Goal: Information Seeking & Learning: Check status

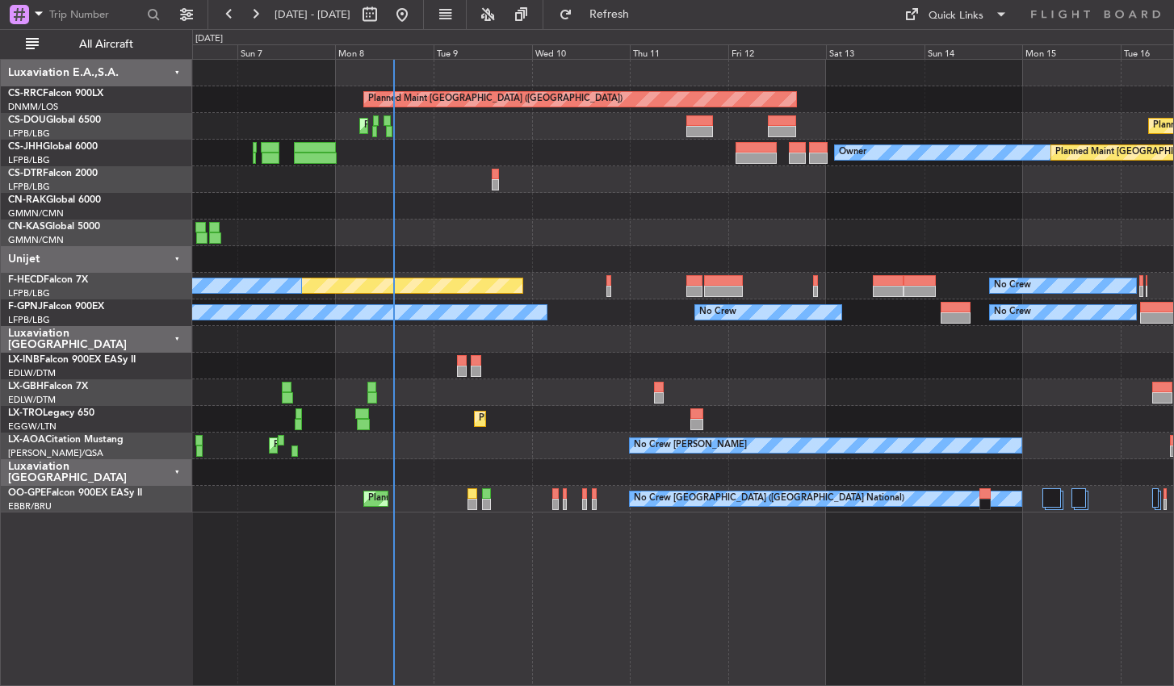
click at [675, 587] on div "Planned Maint [GEOGRAPHIC_DATA] ([GEOGRAPHIC_DATA]) Planned Maint [GEOGRAPHIC_D…" at bounding box center [683, 372] width 982 height 627
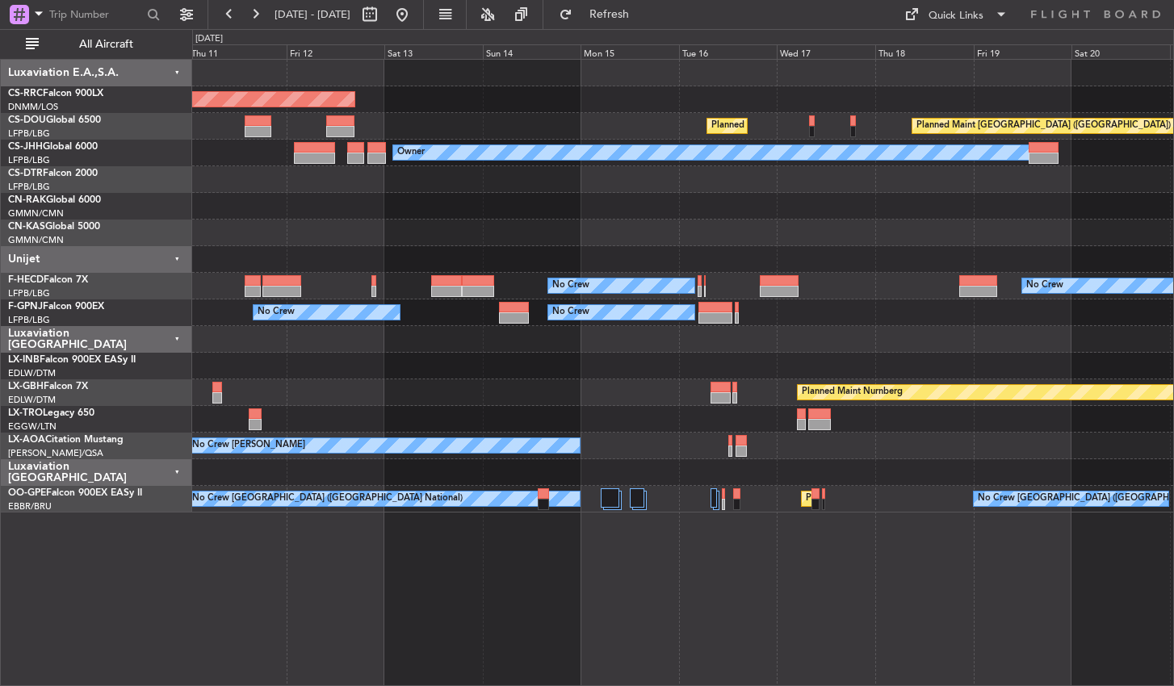
click at [521, 609] on div "Planned Maint [GEOGRAPHIC_DATA] ([GEOGRAPHIC_DATA]) Planned Maint [GEOGRAPHIC_D…" at bounding box center [683, 372] width 982 height 627
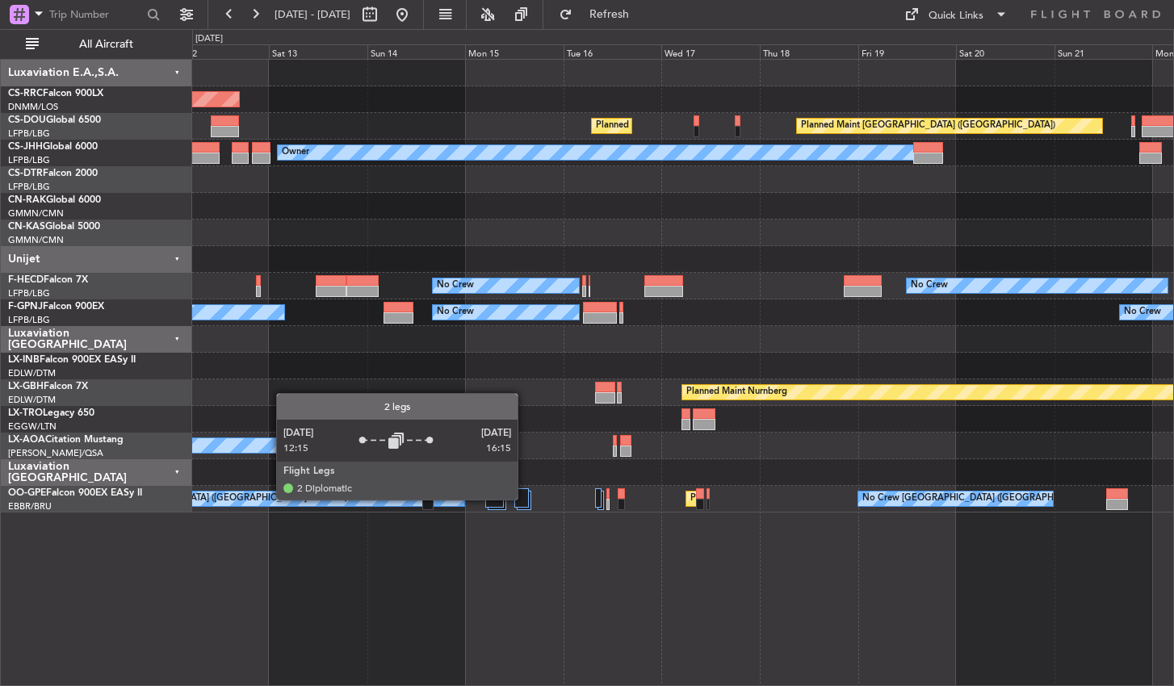
click at [525, 499] on div at bounding box center [521, 497] width 15 height 19
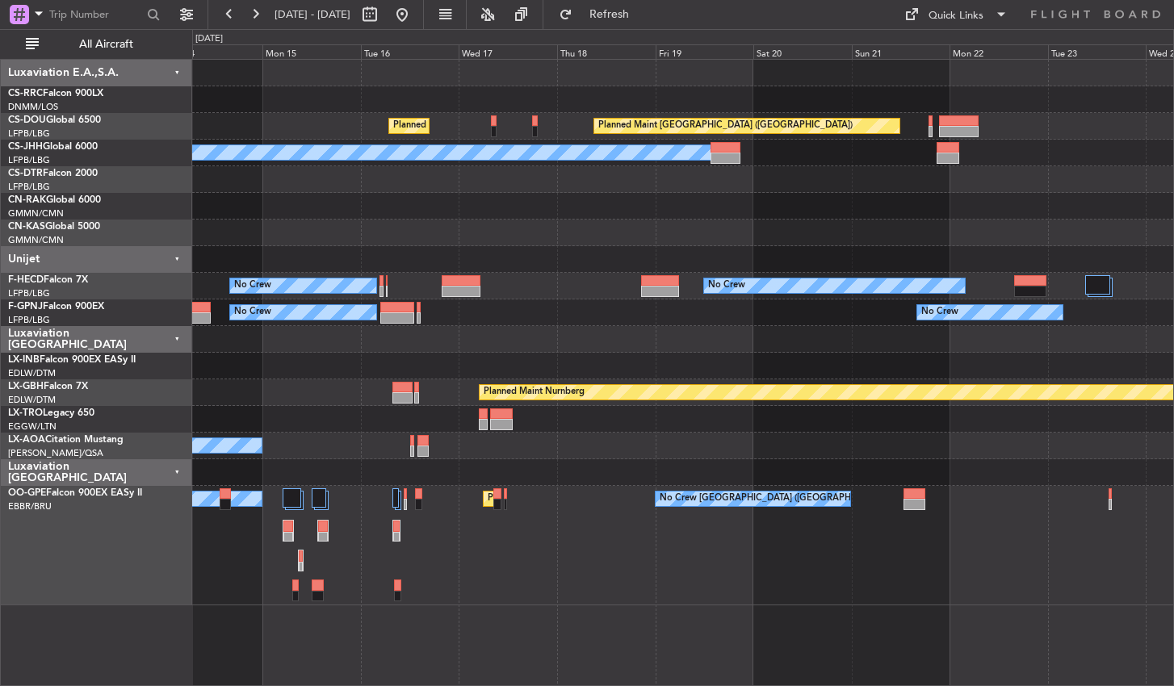
click at [498, 570] on div "No Crew [GEOGRAPHIC_DATA] ([GEOGRAPHIC_DATA] National) Planned Maint [GEOGRAPHI…" at bounding box center [682, 545] width 981 height 119
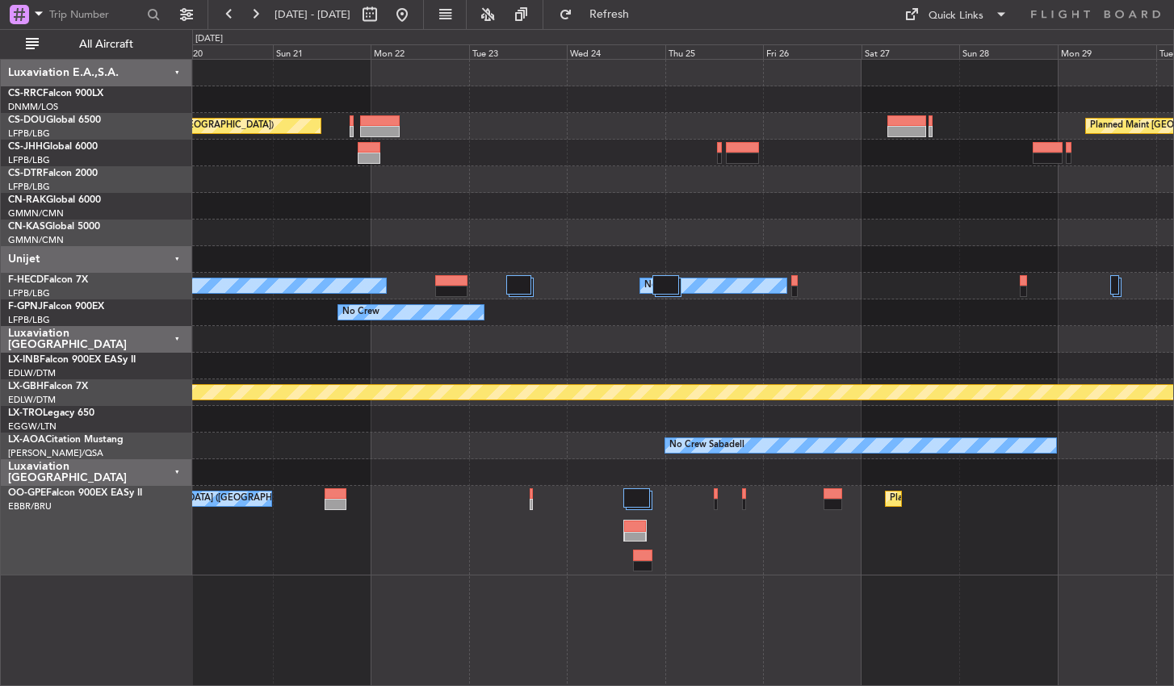
click at [634, 551] on div "No Crew [GEOGRAPHIC_DATA] ([GEOGRAPHIC_DATA] National) Planned Maint [GEOGRAPHI…" at bounding box center [682, 531] width 981 height 90
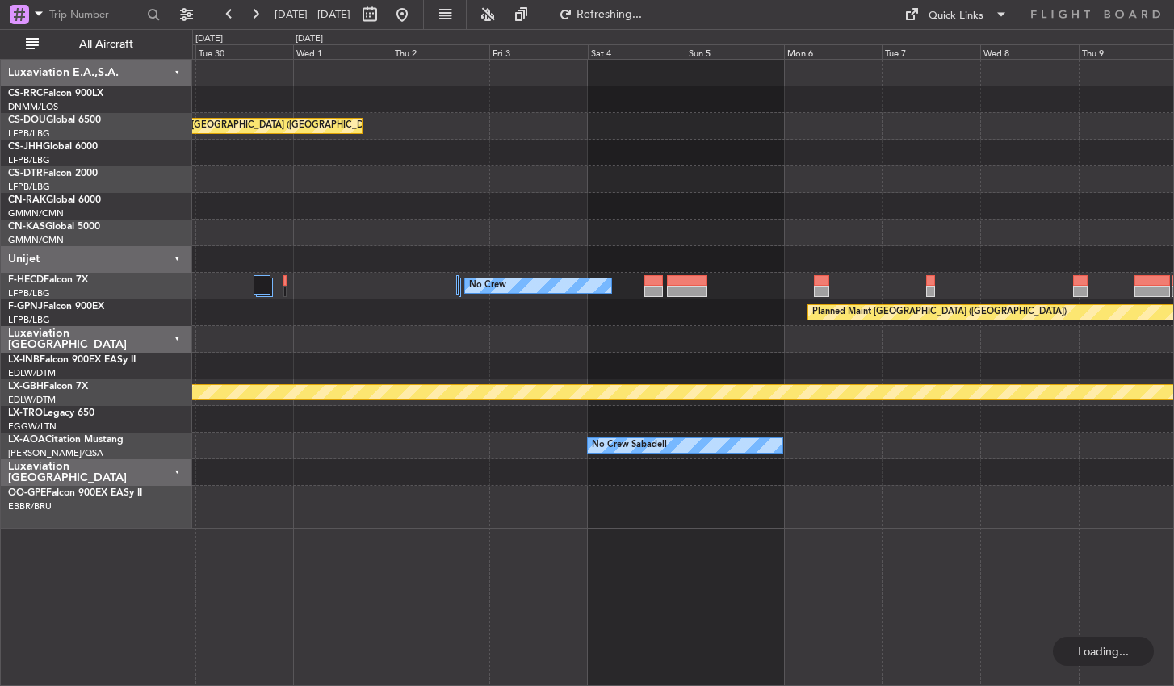
click at [220, 504] on div at bounding box center [682, 507] width 981 height 43
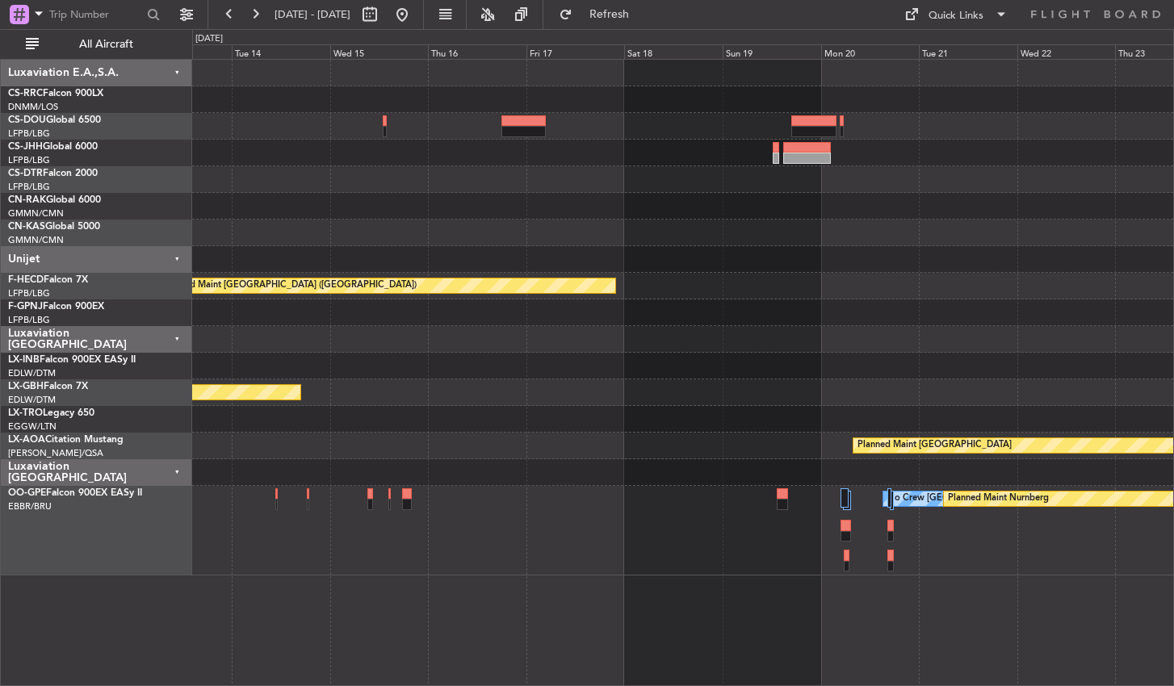
click at [369, 593] on div "Planned Maint [GEOGRAPHIC_DATA] ([GEOGRAPHIC_DATA]) No Crew Planned Maint Nurnb…" at bounding box center [683, 372] width 982 height 627
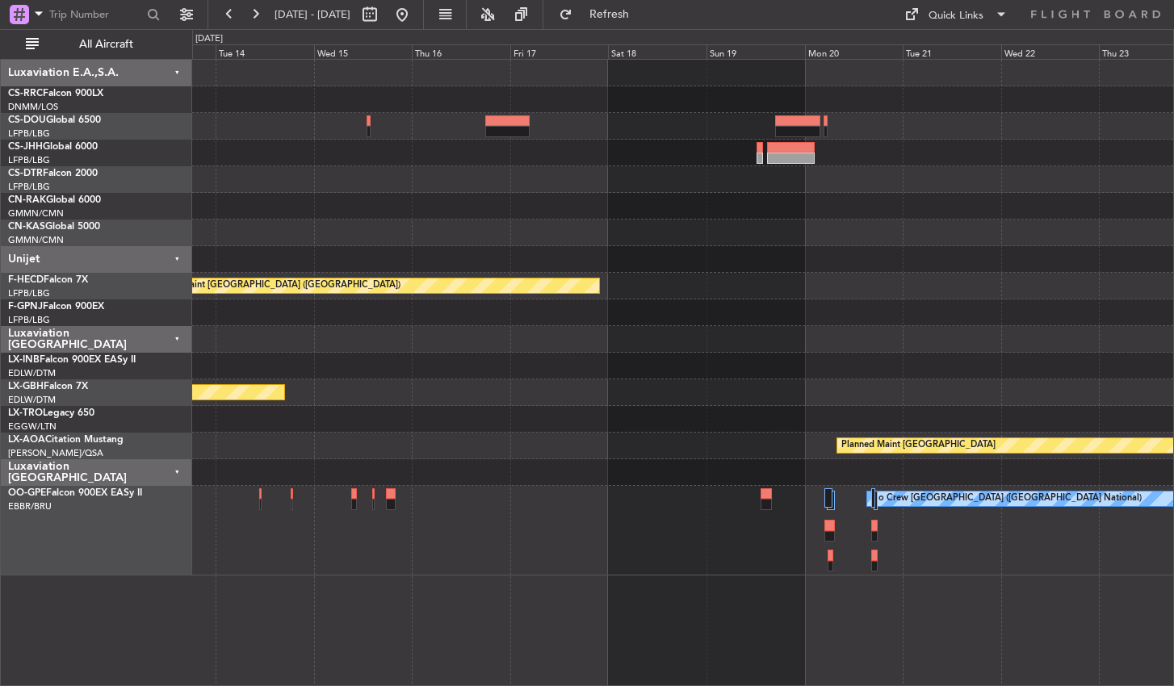
click at [998, 591] on div "Planned Maint [GEOGRAPHIC_DATA] ([GEOGRAPHIC_DATA]) No Crew Planned Maint Nurnb…" at bounding box center [683, 372] width 982 height 627
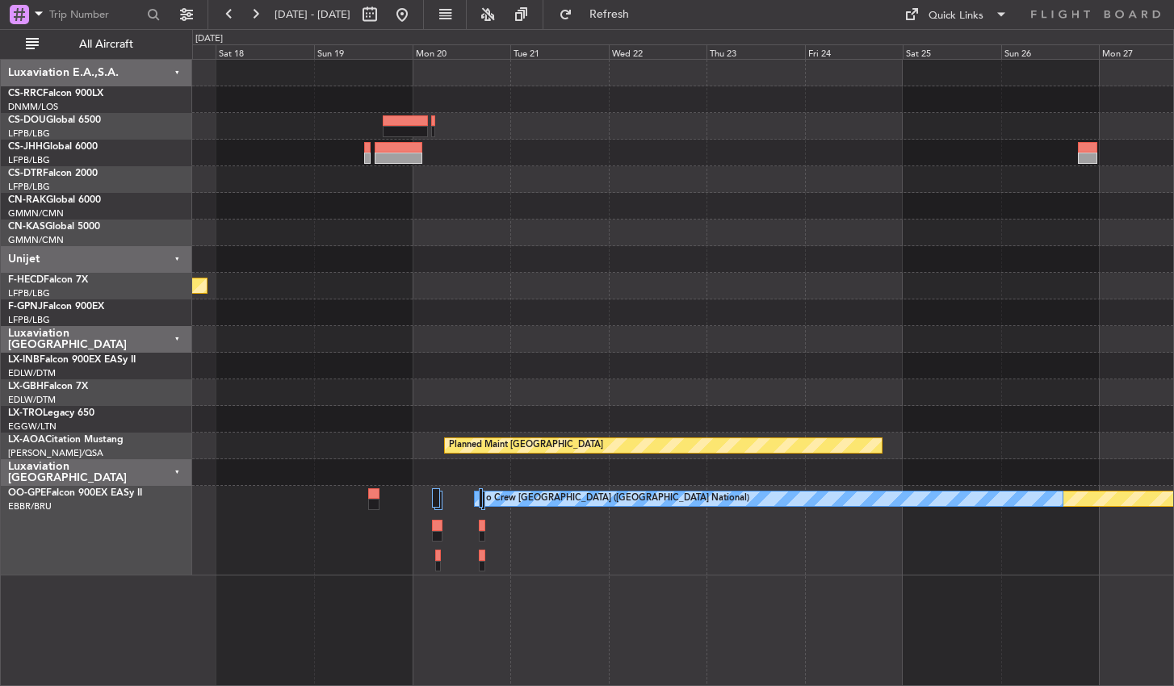
click at [603, 583] on div "Planned Maint [GEOGRAPHIC_DATA] ([GEOGRAPHIC_DATA]) Planned Maint [GEOGRAPHIC_D…" at bounding box center [683, 372] width 982 height 627
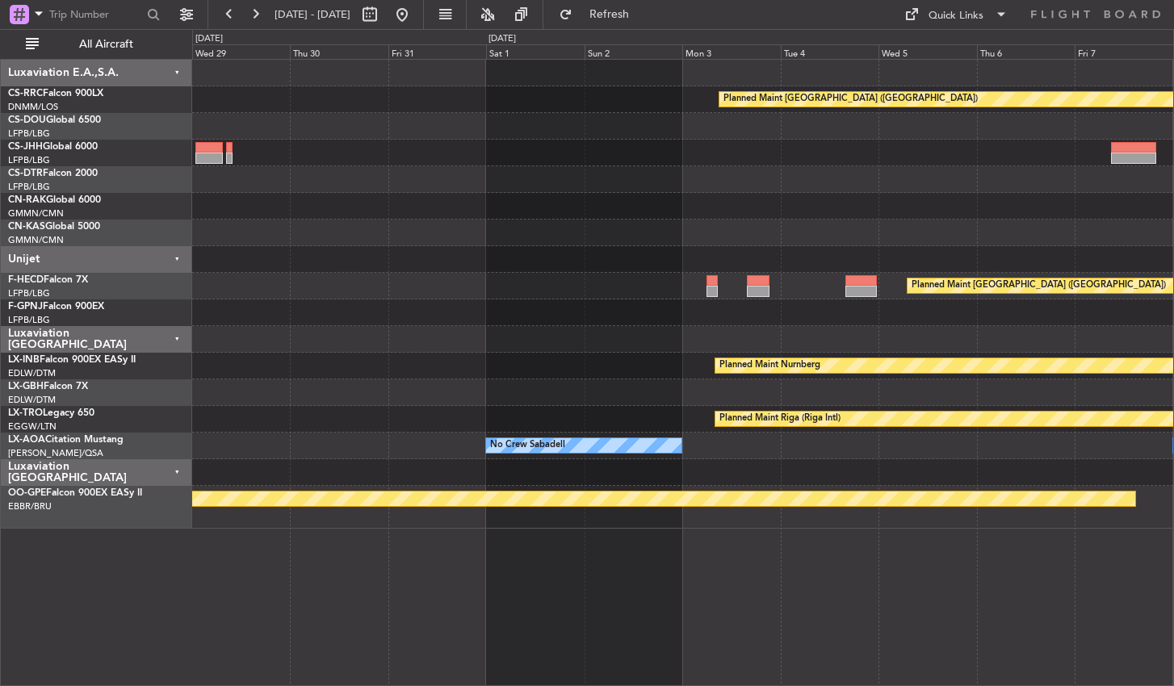
click at [128, 593] on div "Planned Maint [GEOGRAPHIC_DATA] ([GEOGRAPHIC_DATA]) Planned Maint [GEOGRAPHIC_D…" at bounding box center [587, 357] width 1174 height 657
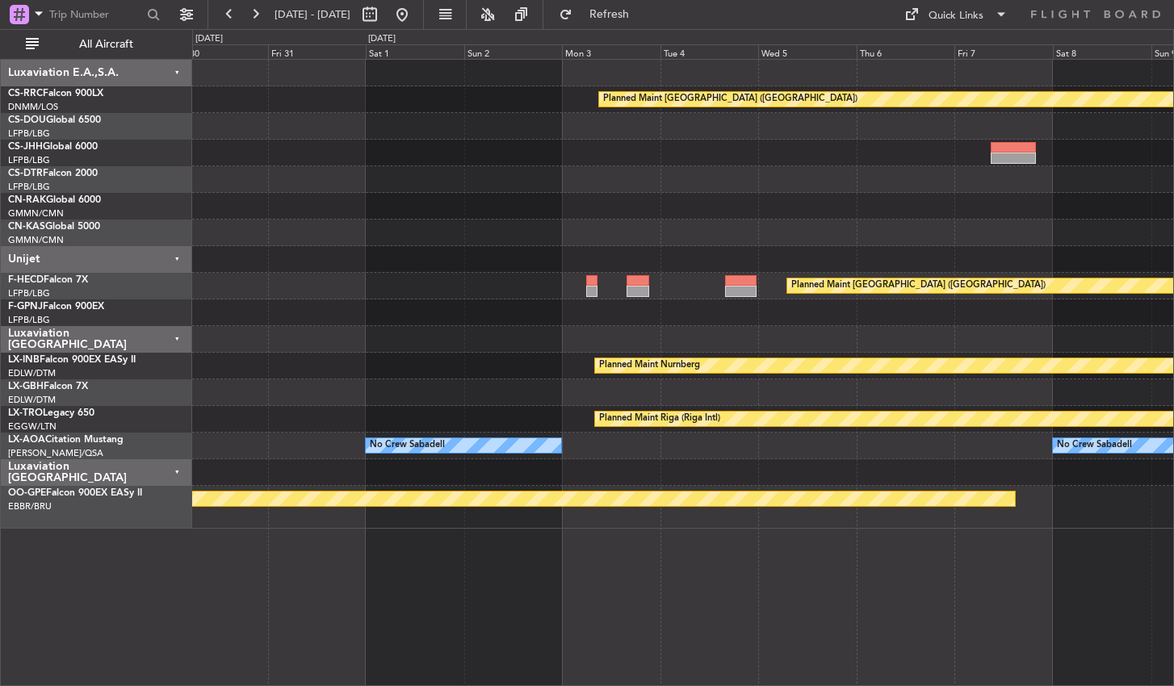
click at [639, 563] on div "Planned Maint [GEOGRAPHIC_DATA] ([GEOGRAPHIC_DATA]) Planned Maint [GEOGRAPHIC_D…" at bounding box center [683, 372] width 982 height 627
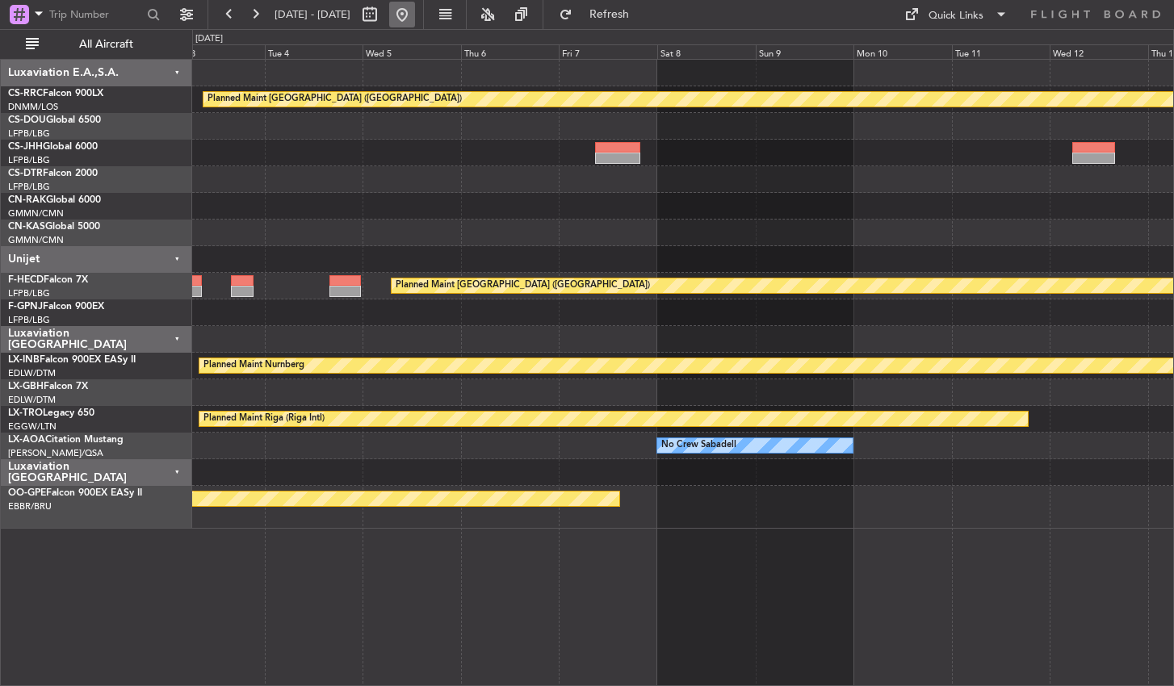
click at [415, 15] on button at bounding box center [402, 15] width 26 height 26
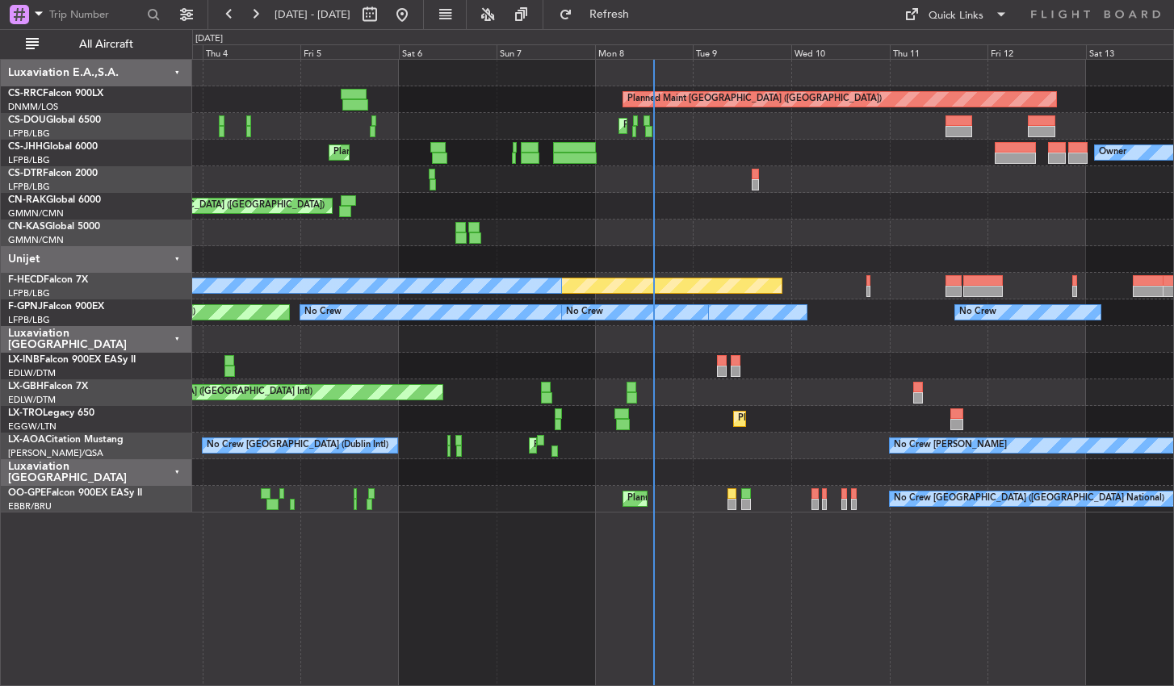
click at [559, 575] on div "Planned Maint [GEOGRAPHIC_DATA] ([GEOGRAPHIC_DATA]) Planned Maint [GEOGRAPHIC_D…" at bounding box center [683, 372] width 982 height 627
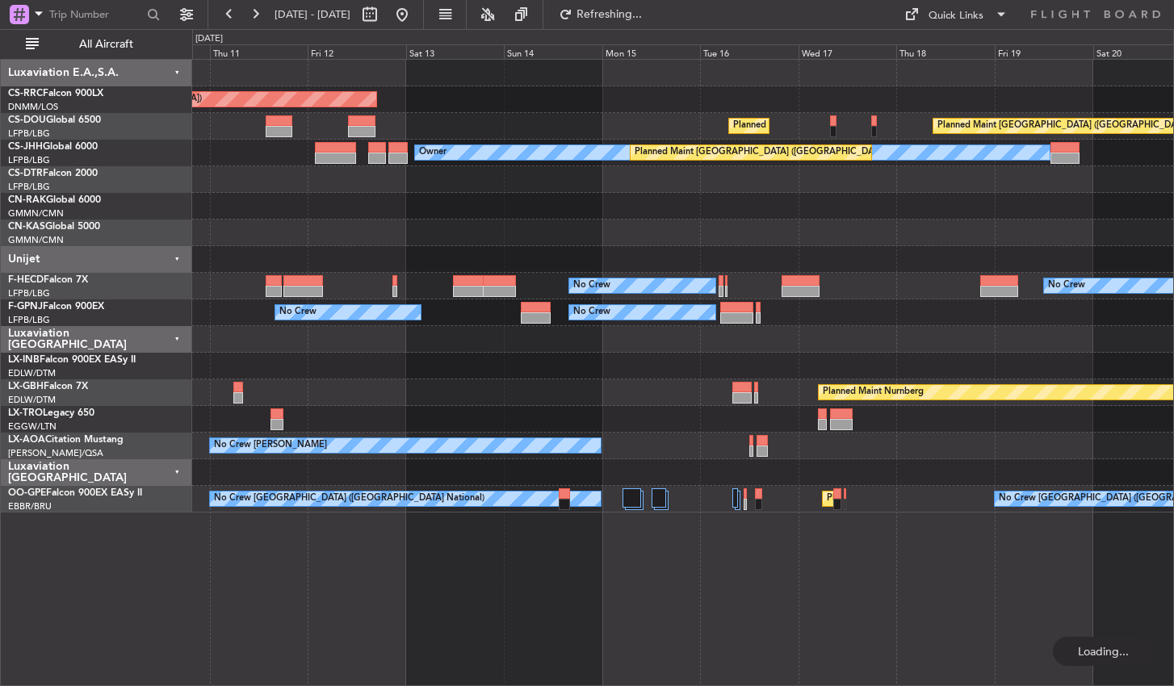
click at [649, 562] on div "Planned Maint Paris (Le Bourget) Planned Maint Paris (Le Bourget) Planned Maint…" at bounding box center [683, 372] width 982 height 627
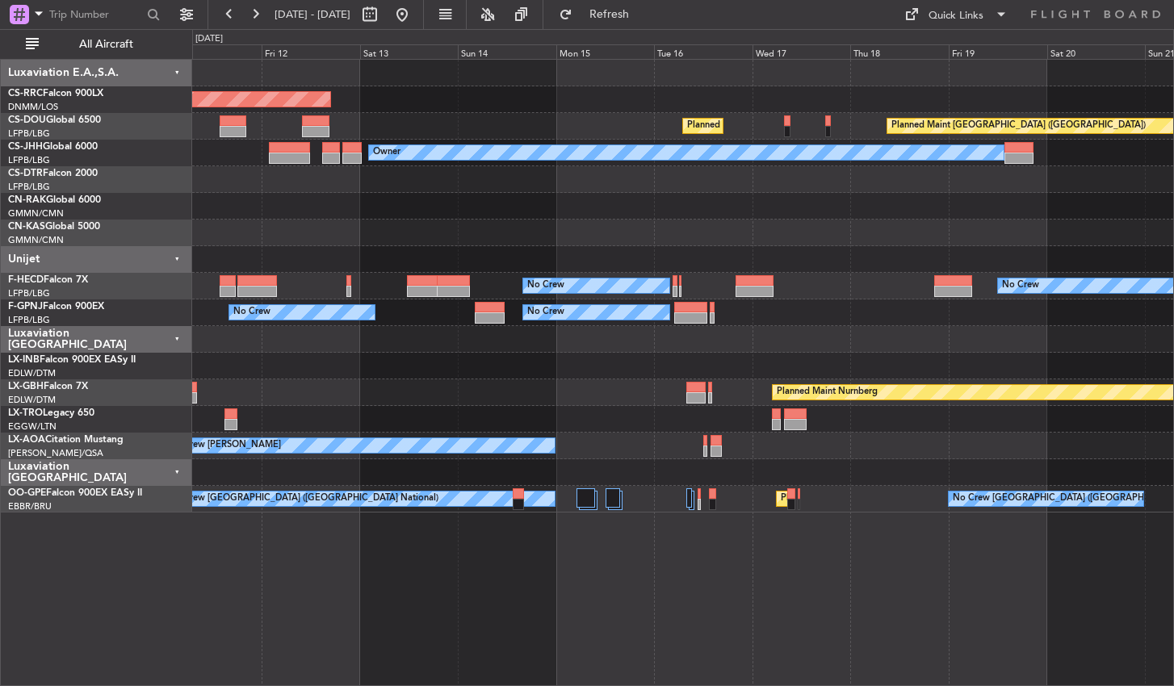
click at [287, 609] on div "Planned Maint Paris (Le Bourget) Planned Maint Paris (Le Bourget) Planned Maint…" at bounding box center [683, 372] width 982 height 627
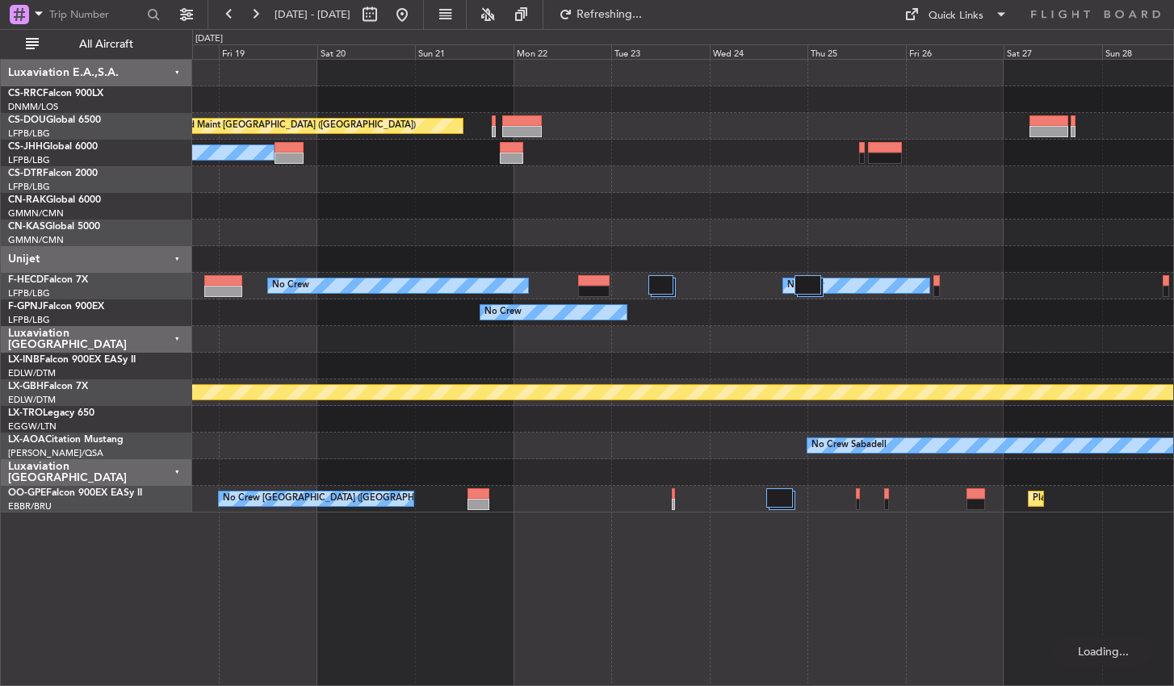
click at [372, 552] on div "Planned Maint Paris (Le Bourget) Planned Maint Paris (Le Bourget) Planned Maint…" at bounding box center [683, 372] width 982 height 627
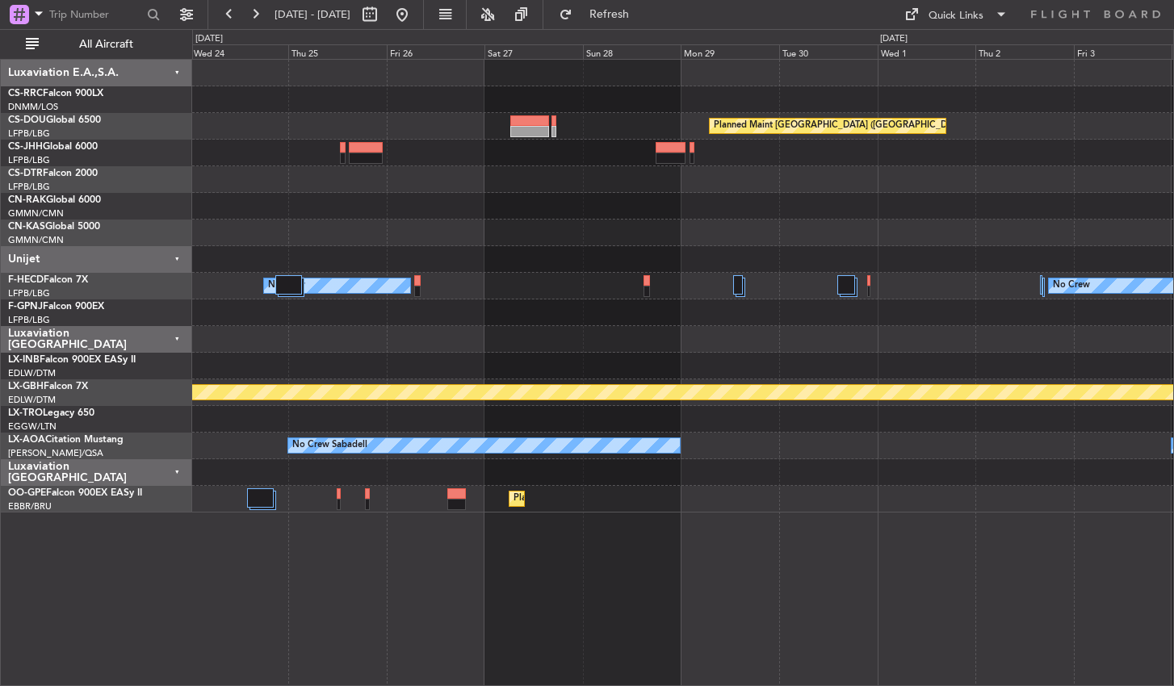
click at [890, 574] on div "Planned Maint Paris (Le Bourget) No Crew No Crew No Crew No Crew Planned Maint …" at bounding box center [683, 372] width 982 height 627
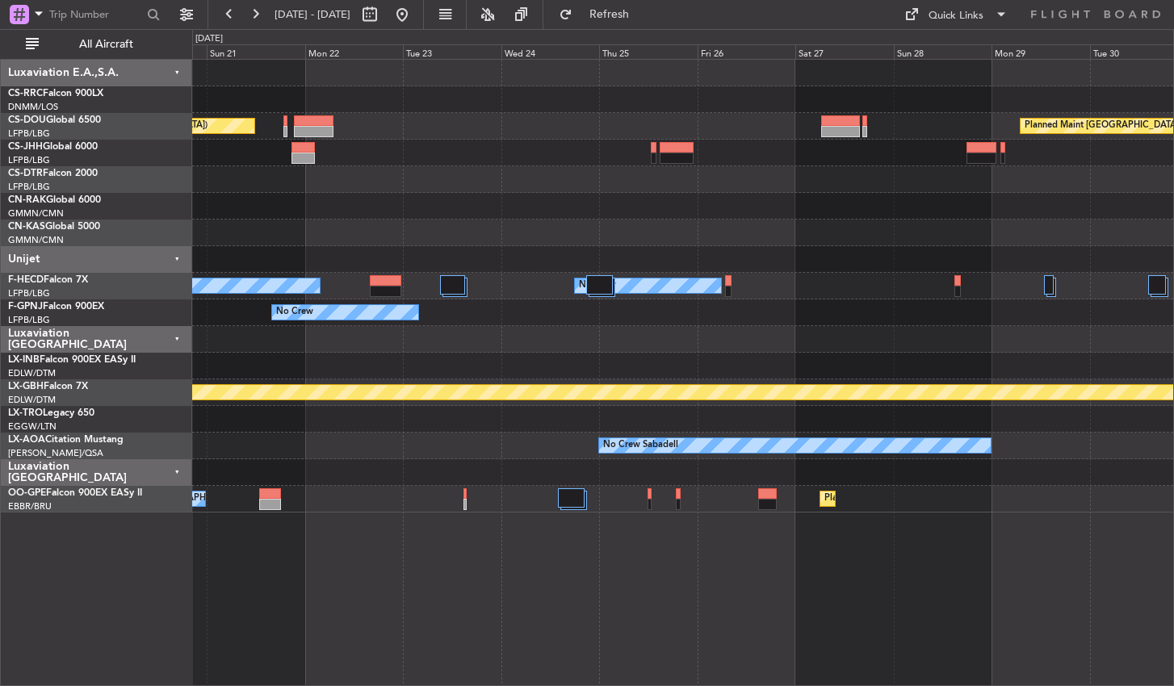
click at [781, 606] on div "Planned Maint Paris (Le Bourget) Planned Maint Paris (Le Bourget) Owner No Crew…" at bounding box center [683, 372] width 982 height 627
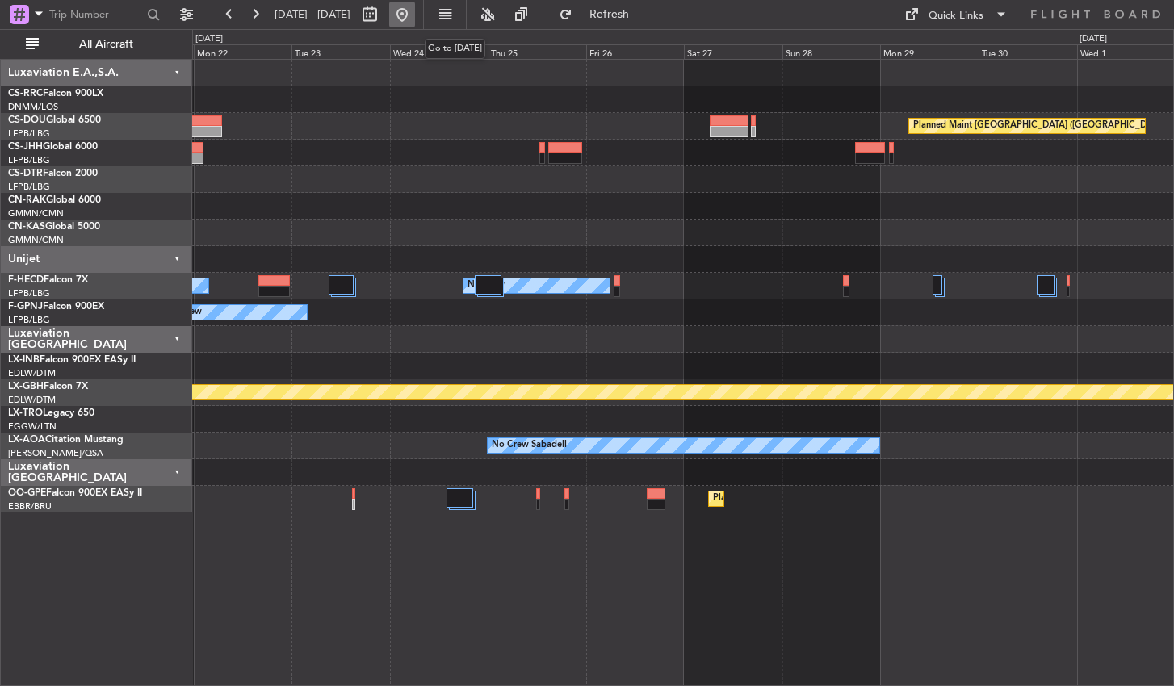
click at [415, 6] on button at bounding box center [402, 15] width 26 height 26
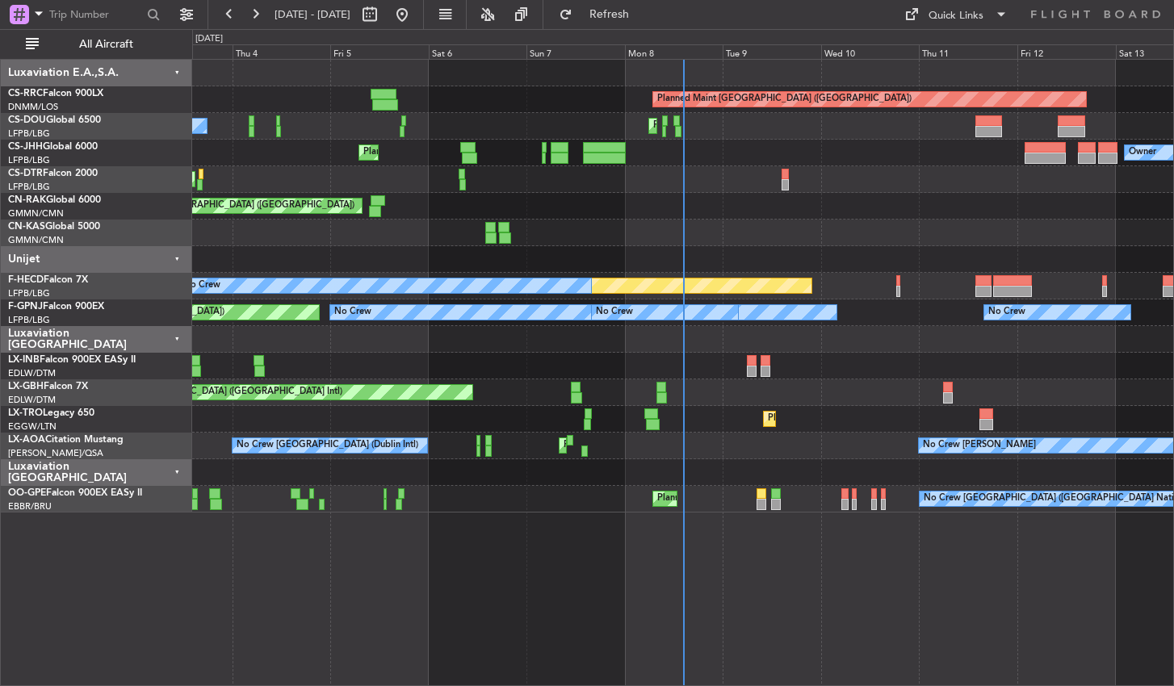
click at [643, 262] on div "Planned Maint Paris (Le Bourget) No Crew Planned Maint Paris (Le Bourget) Plann…" at bounding box center [682, 286] width 981 height 453
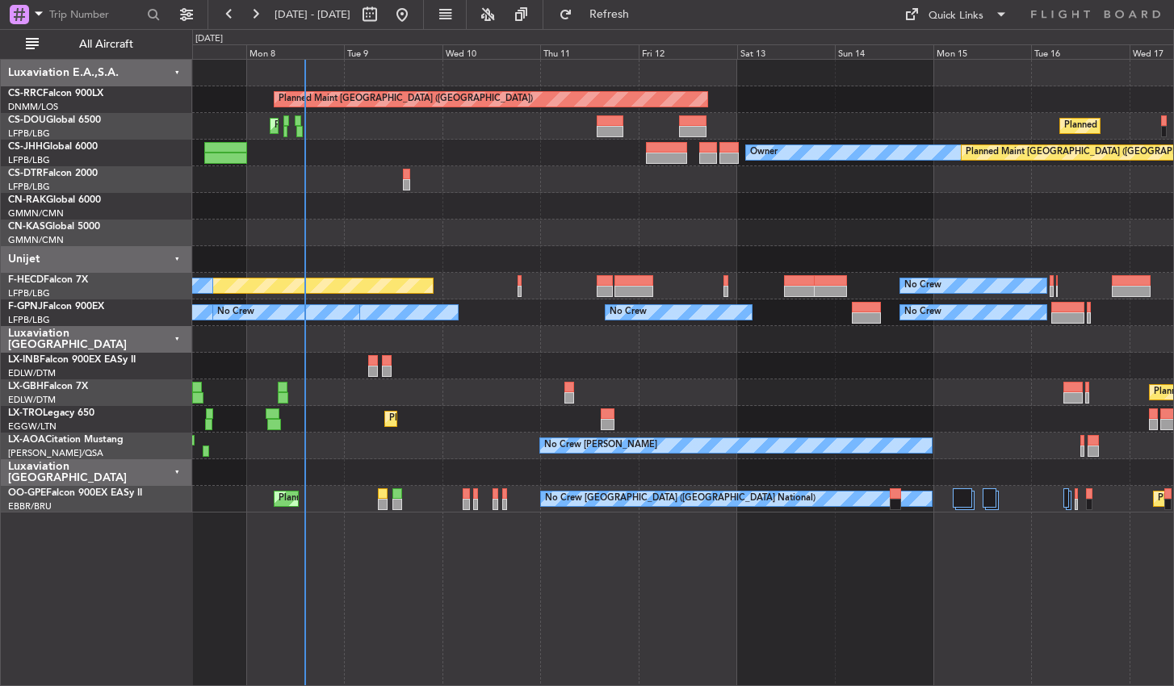
click at [534, 249] on div "Planned Maint Paris (Le Bourget) Planned Maint Paris (Le Bourget) Planned Maint…" at bounding box center [682, 286] width 981 height 453
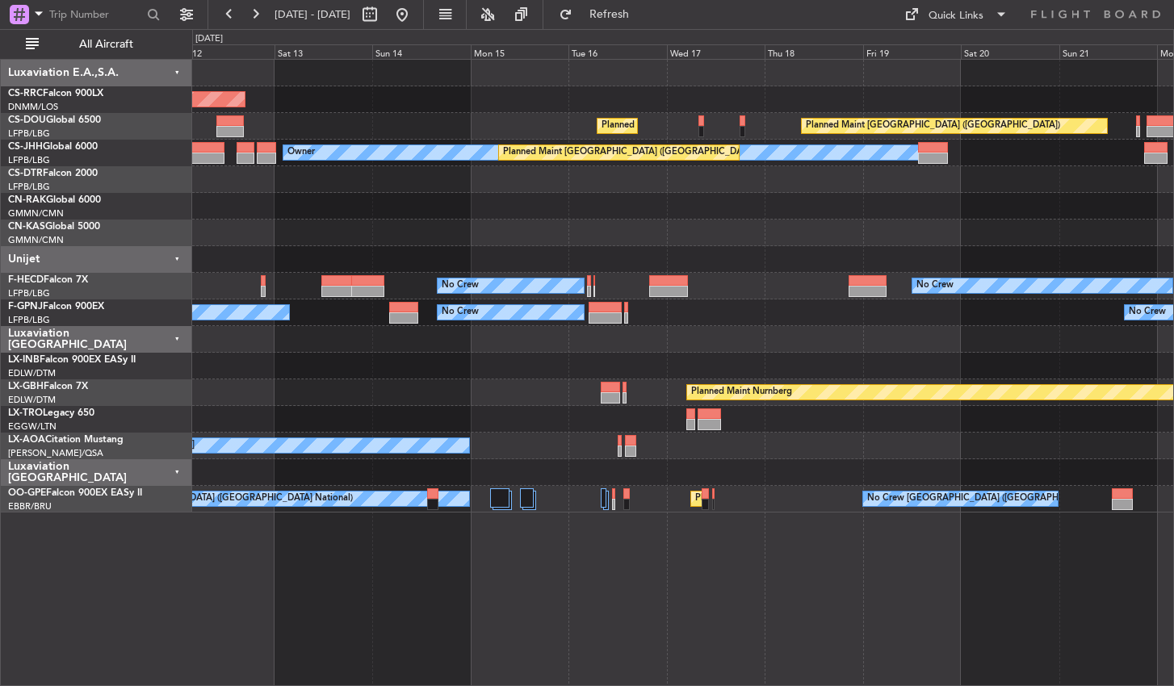
click at [582, 209] on div at bounding box center [682, 206] width 981 height 27
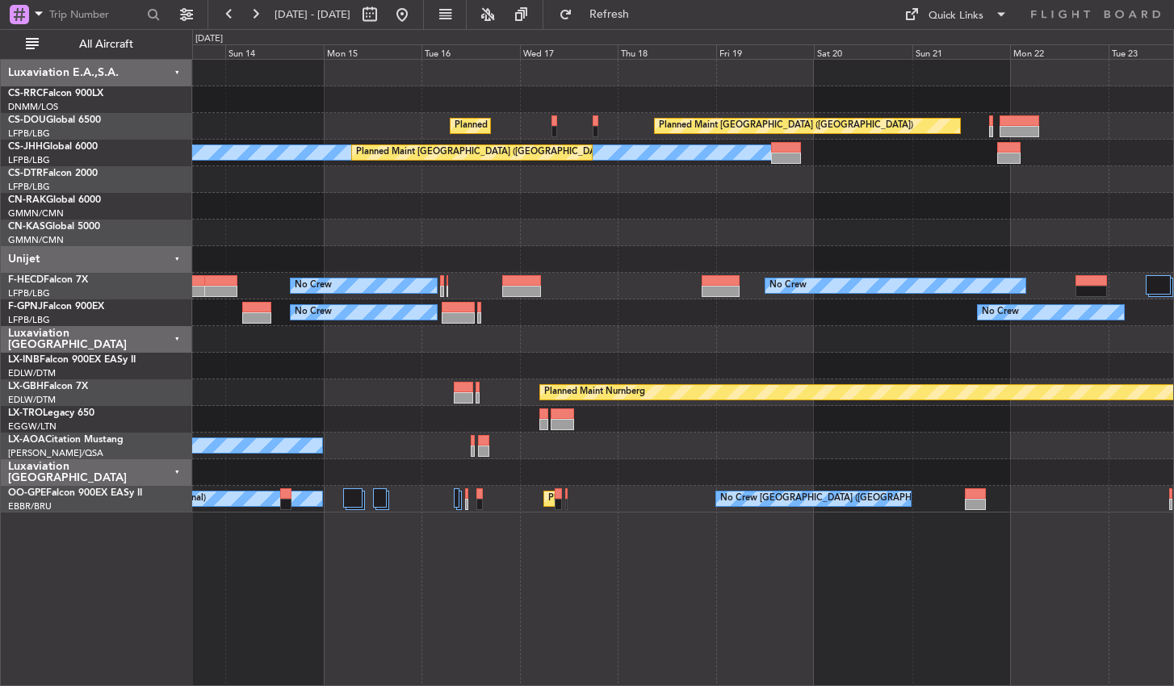
click at [745, 202] on div at bounding box center [682, 206] width 981 height 27
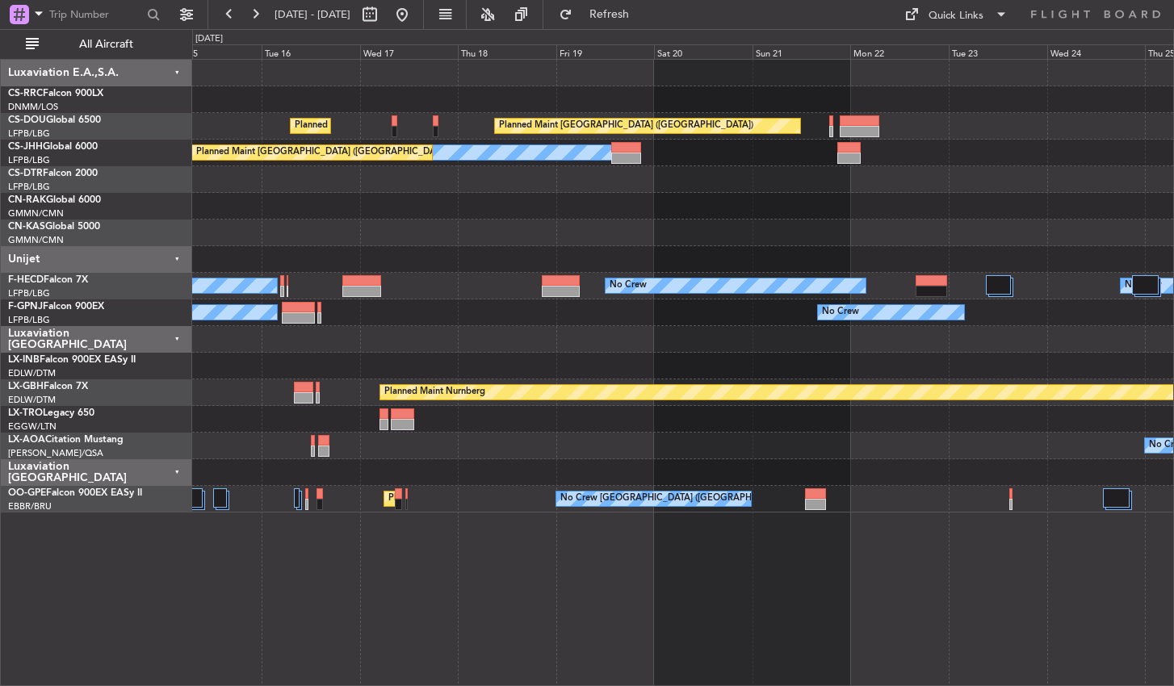
click at [536, 185] on div at bounding box center [682, 179] width 981 height 27
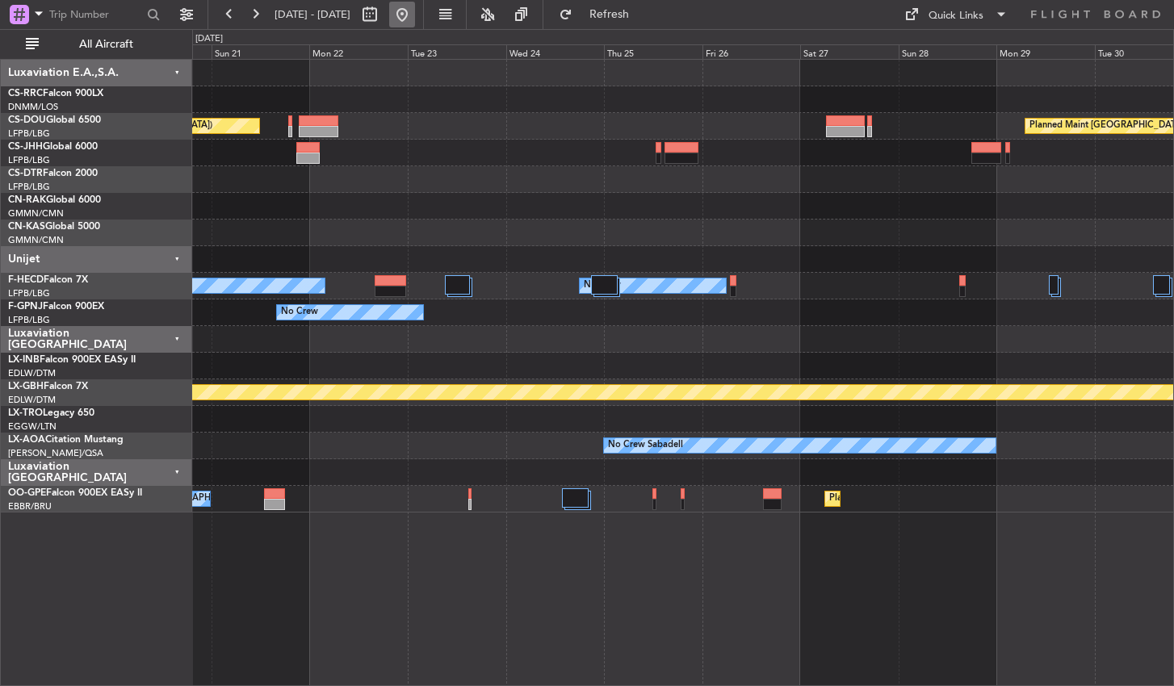
click at [415, 11] on button at bounding box center [402, 15] width 26 height 26
